Goal: Task Accomplishment & Management: Complete application form

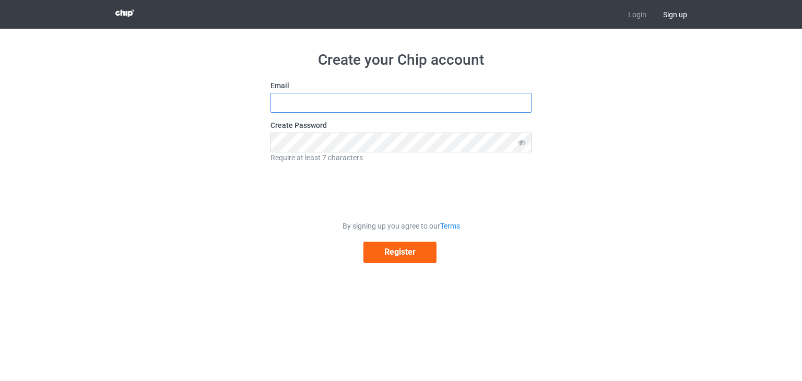
click at [385, 110] on input "text" at bounding box center [400, 103] width 261 height 20
type input "k"
click at [453, 99] on input "text" at bounding box center [400, 103] width 261 height 20
paste input "[EMAIL_ADDRESS][DOMAIN_NAME]"
type input "[EMAIL_ADDRESS][DOMAIN_NAME]"
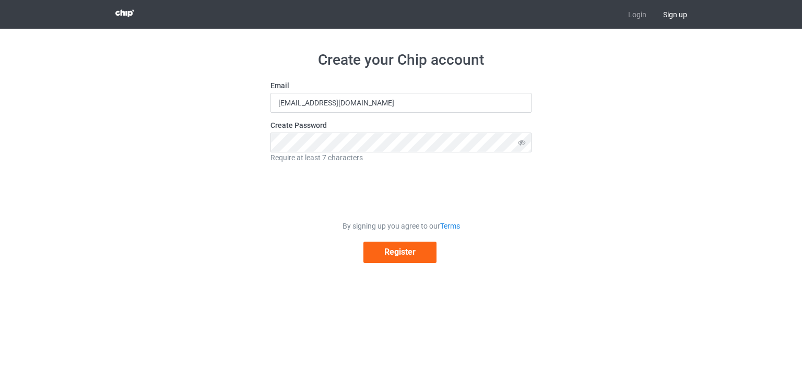
click at [264, 193] on div "Create your Chip account Email [EMAIL_ADDRESS][DOMAIN_NAME] Create Password Req…" at bounding box center [401, 157] width 588 height 256
click at [401, 253] on button "Register" at bounding box center [399, 252] width 73 height 21
